Goal: Information Seeking & Learning: Find specific page/section

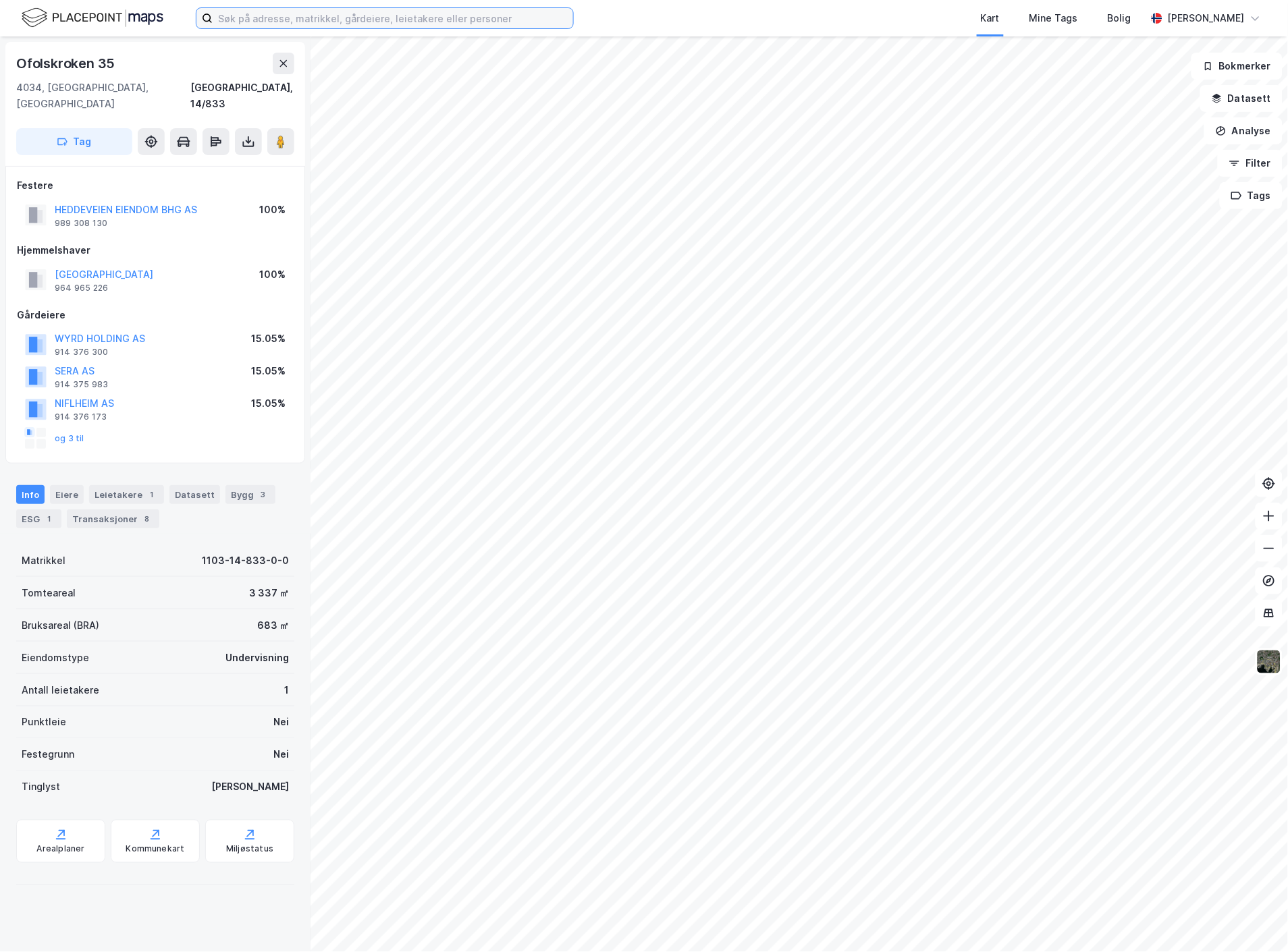
click at [271, 20] on input at bounding box center [393, 18] width 361 height 20
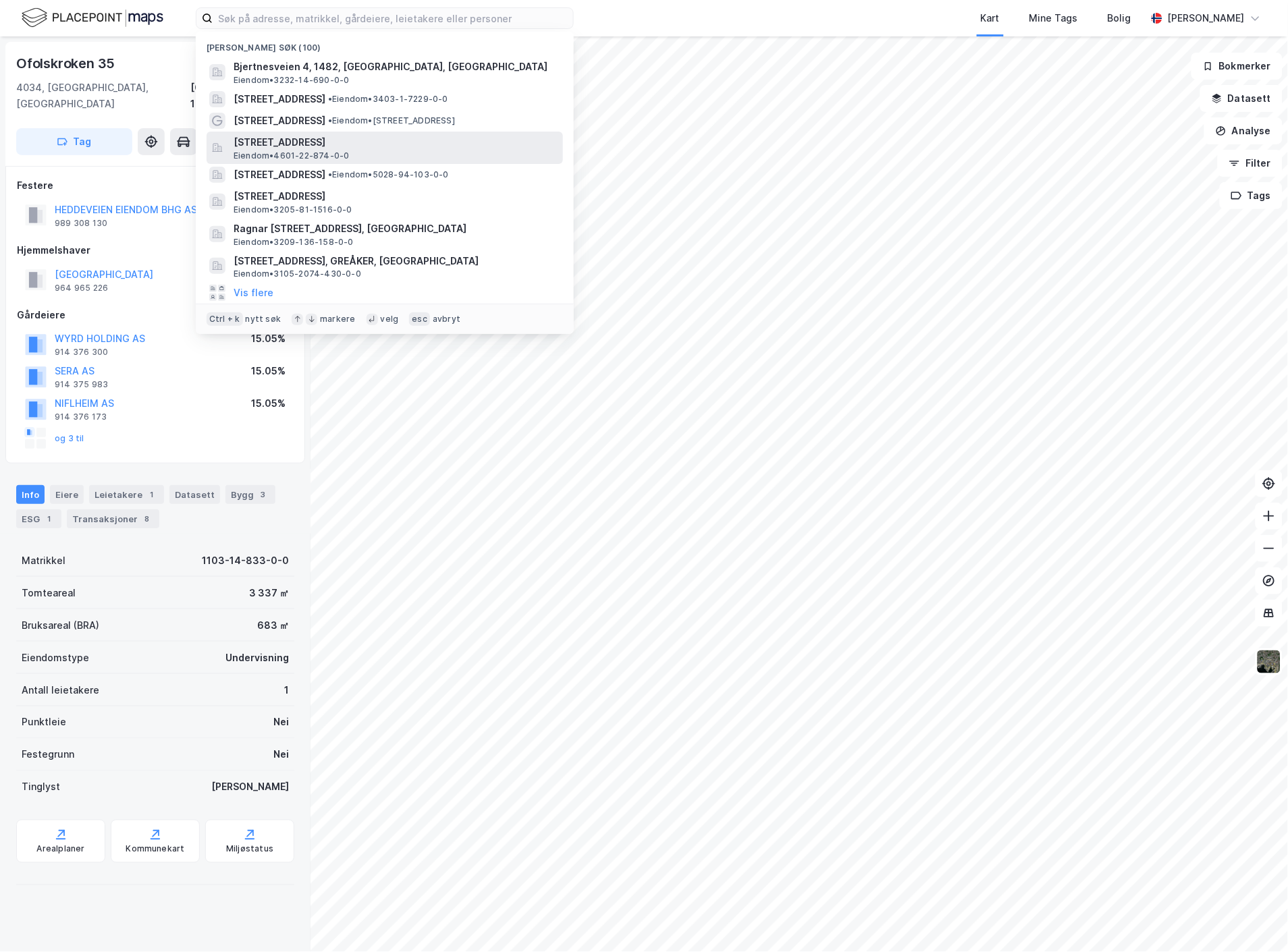
click at [302, 138] on span "[STREET_ADDRESS]" at bounding box center [395, 142] width 324 height 17
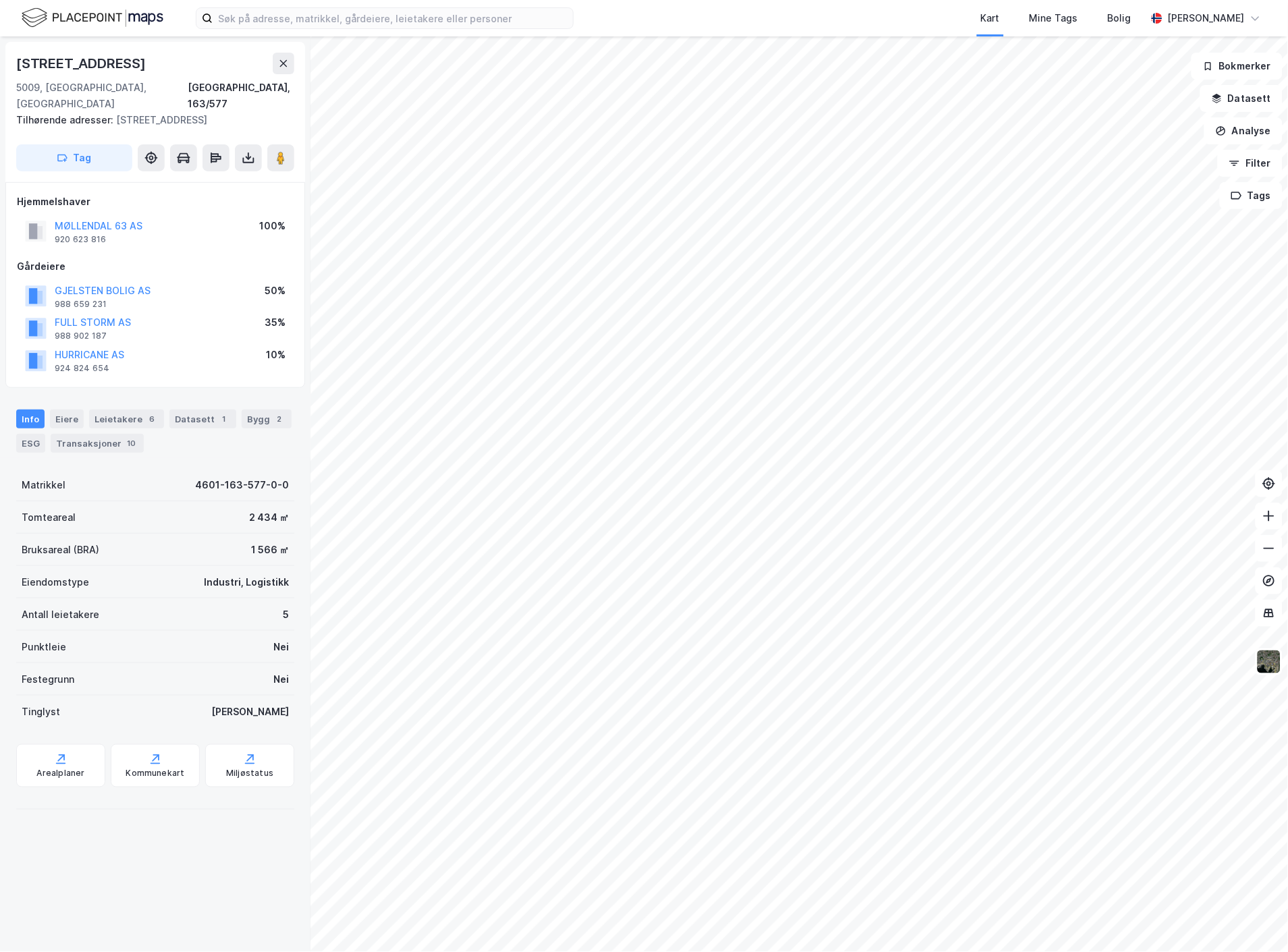
drag, startPoint x: 16, startPoint y: 60, endPoint x: 180, endPoint y: 45, distance: 164.7
click at [180, 45] on div "[STREET_ADDRESS], 163/577 Tilhørende adresser: [STREET_ADDRESS], [STREET_ADDRES…" at bounding box center [156, 112] width 299 height 141
click at [72, 758] on div "Arealplaner" at bounding box center [61, 766] width 89 height 43
drag, startPoint x: 18, startPoint y: 61, endPoint x: 160, endPoint y: 54, distance: 142.2
click at [160, 54] on div "[STREET_ADDRESS]" at bounding box center [156, 64] width 278 height 22
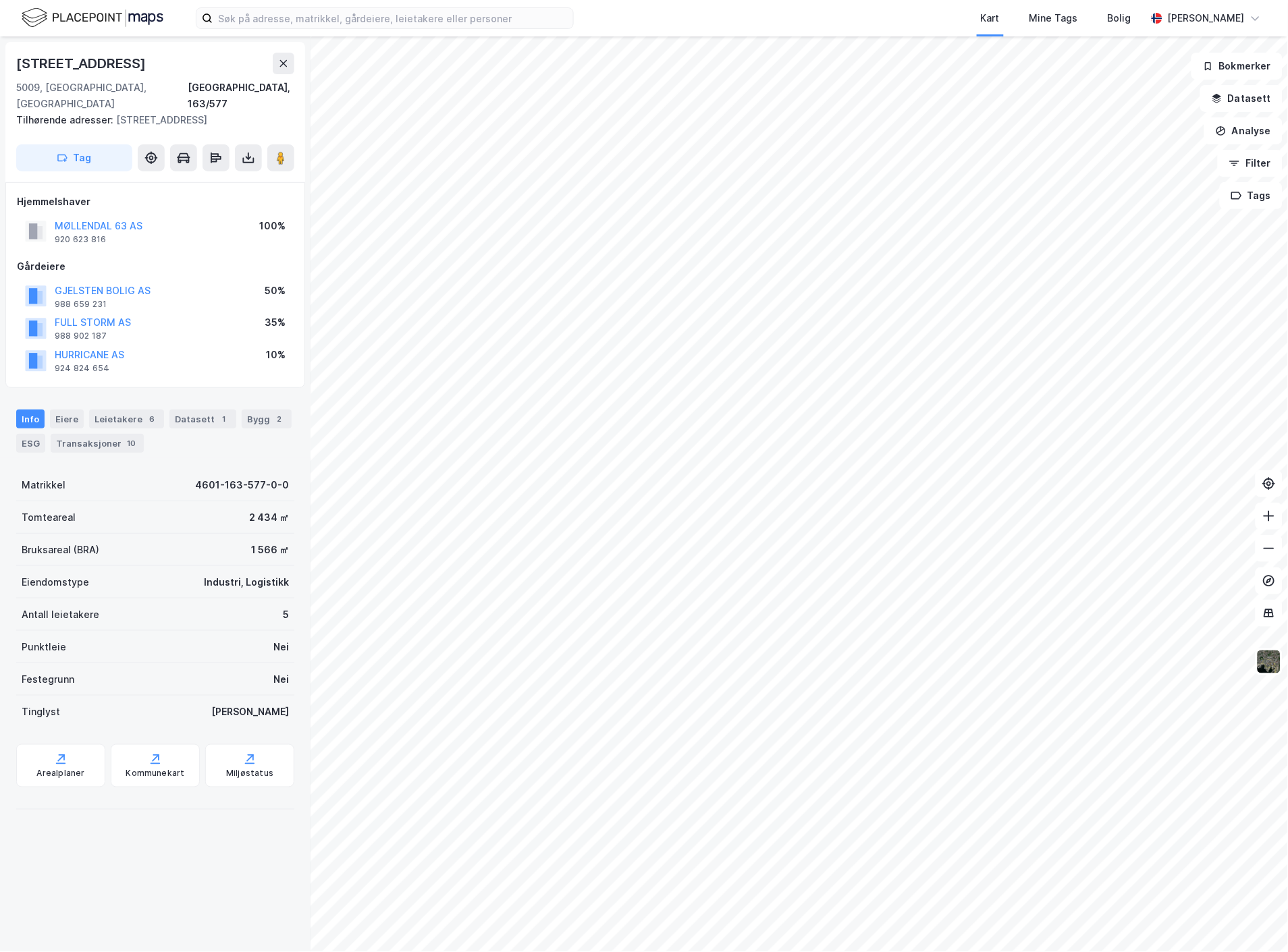
copy div "[STREET_ADDRESS]"
